Goal: Task Accomplishment & Management: Use online tool/utility

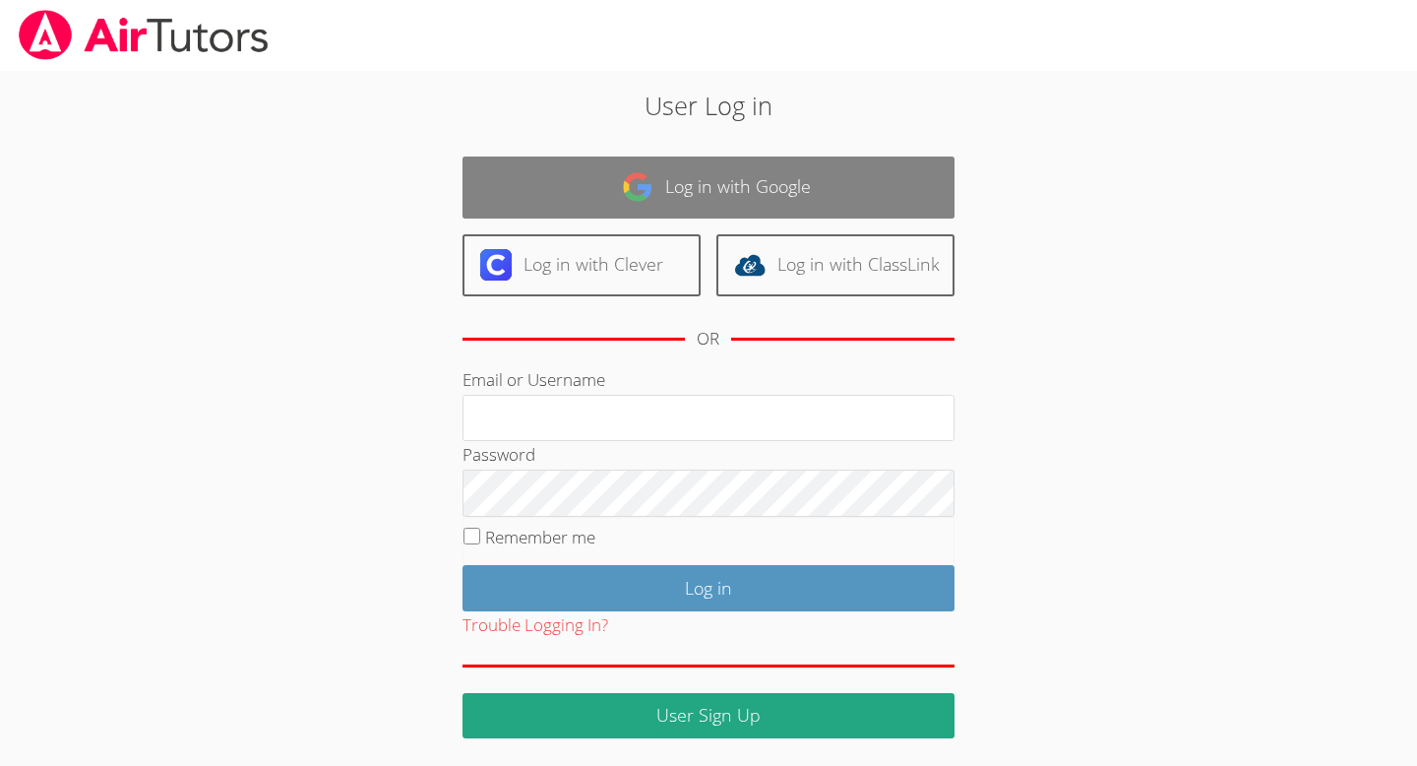
click at [802, 196] on link "Log in with Google" at bounding box center [709, 188] width 492 height 62
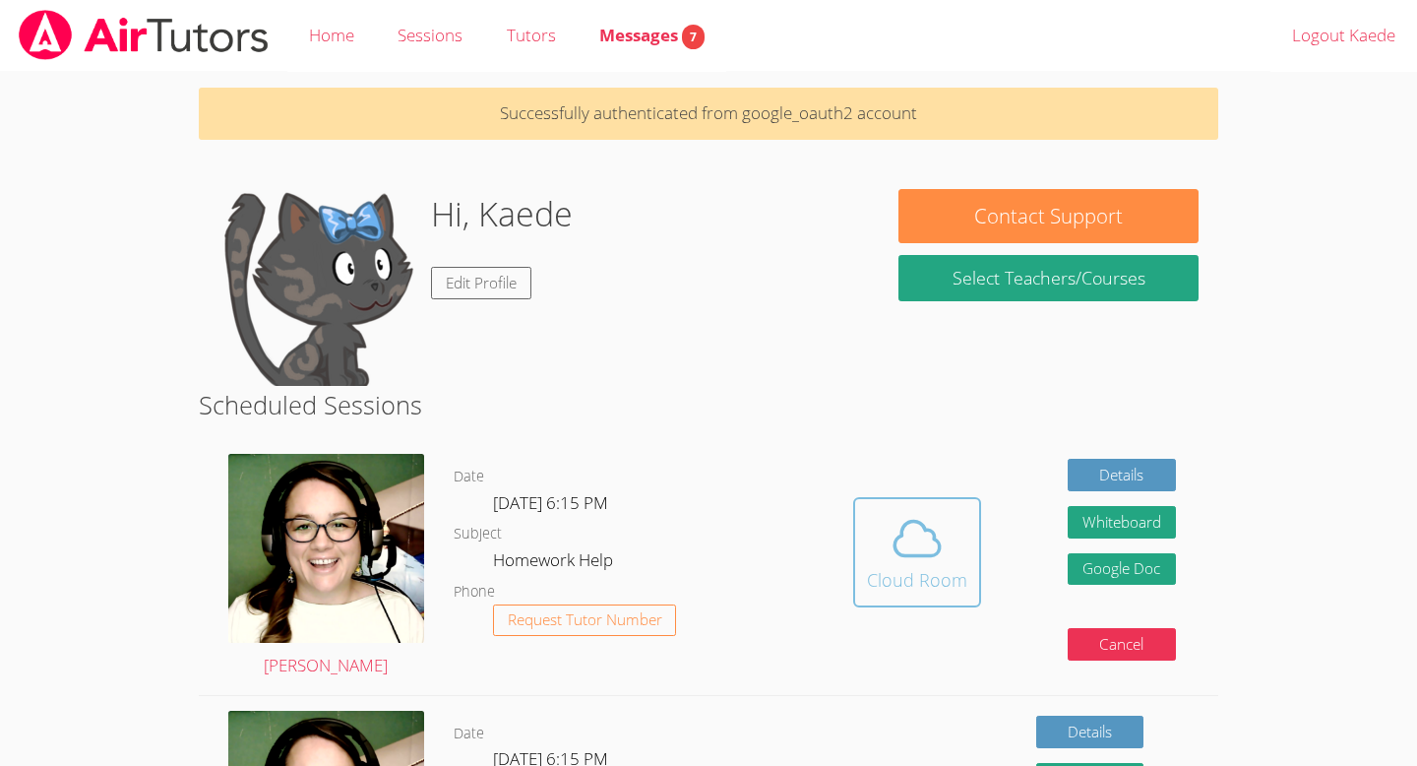
click at [914, 534] on icon at bounding box center [917, 538] width 55 height 55
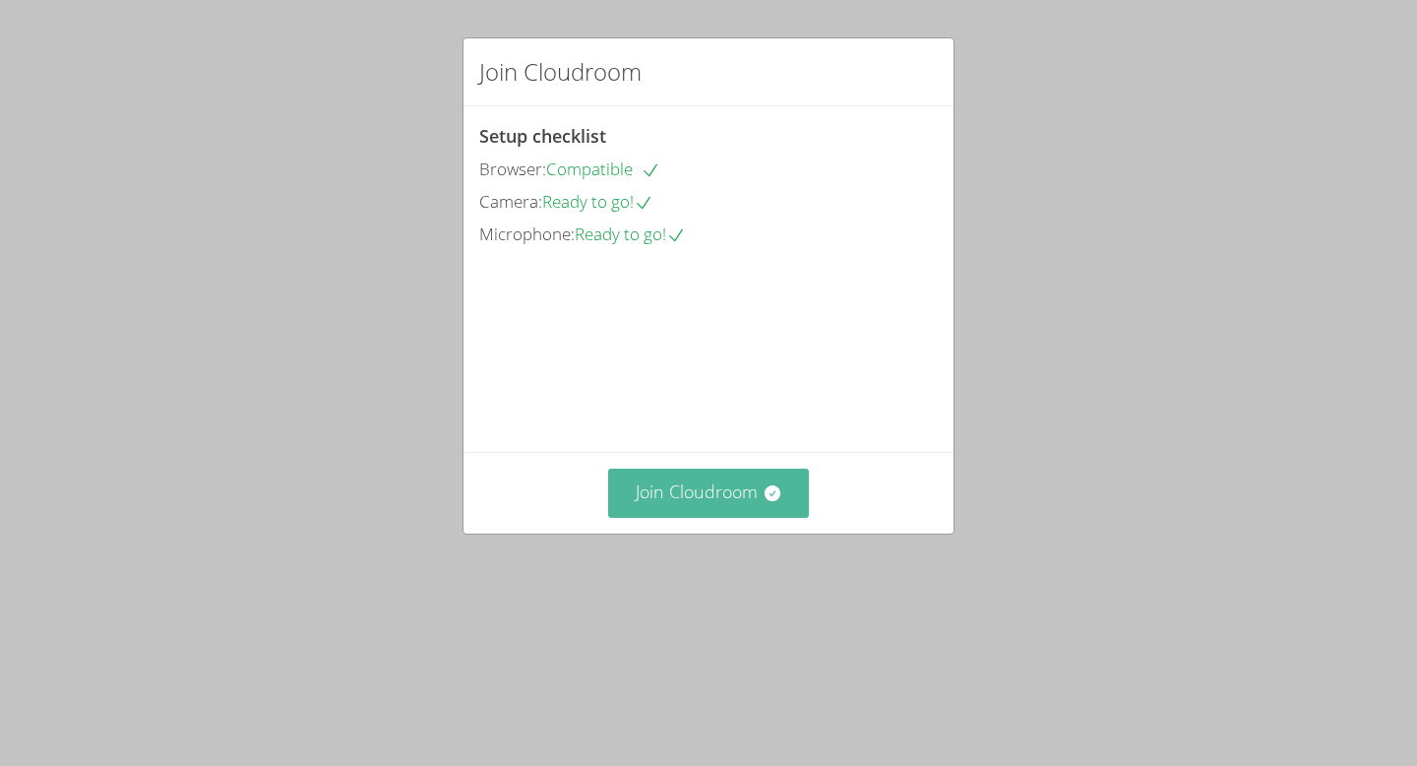
click at [713, 517] on button "Join Cloudroom" at bounding box center [709, 493] width 202 height 48
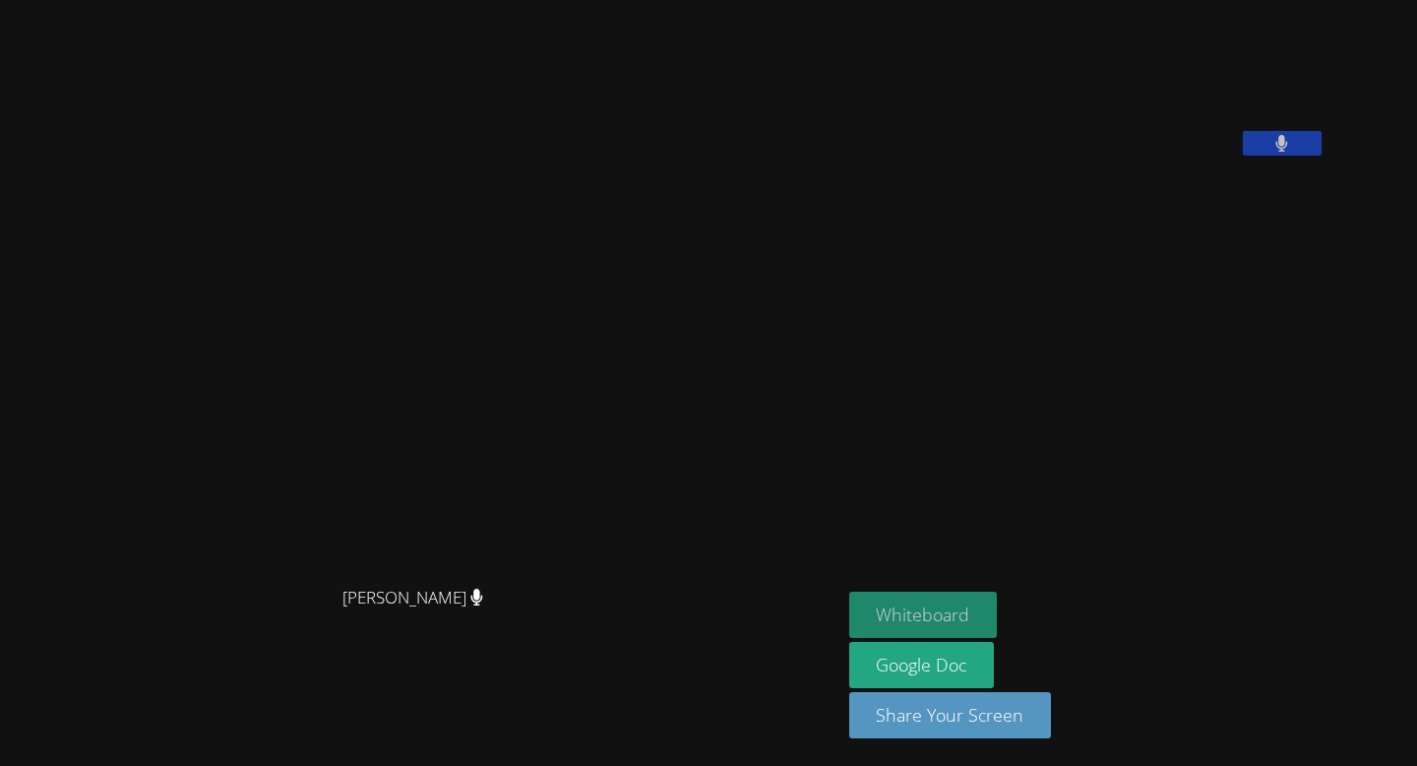
click at [974, 619] on button "Whiteboard" at bounding box center [923, 615] width 149 height 46
